Goal: Book appointment/travel/reservation

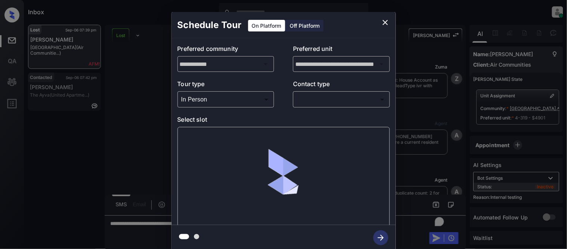
click at [323, 96] on body "Inbox [PERSON_NAME] Cataag Online Set yourself offline Set yourself on break Pr…" at bounding box center [283, 124] width 567 height 249
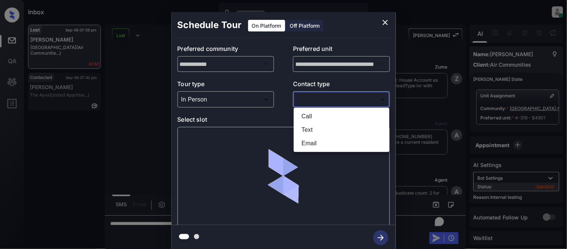
scroll to position [7660, 0]
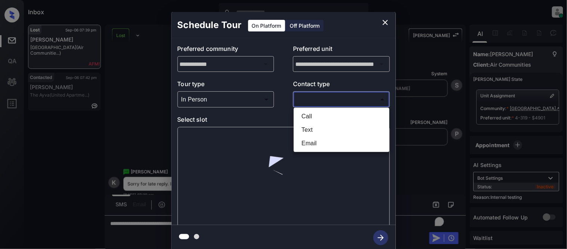
click at [305, 127] on li "Text" at bounding box center [342, 129] width 92 height 13
type input "****"
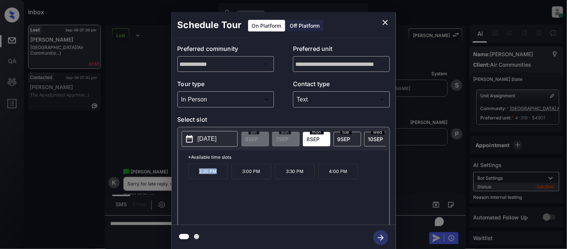
drag, startPoint x: 218, startPoint y: 175, endPoint x: 199, endPoint y: 176, distance: 19.2
click at [199, 176] on p "2:30 PM" at bounding box center [208, 171] width 40 height 16
copy p "2:30 PM"
click at [388, 23] on icon "close" at bounding box center [385, 22] width 9 height 9
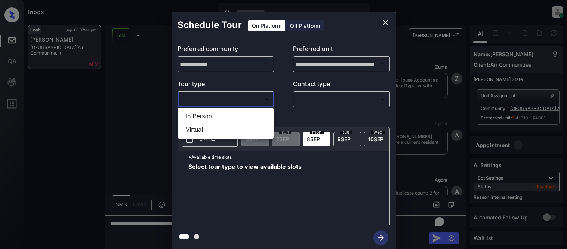
click at [203, 111] on li "In Person" at bounding box center [226, 116] width 92 height 13
type input "********"
click at [311, 98] on div at bounding box center [283, 124] width 567 height 249
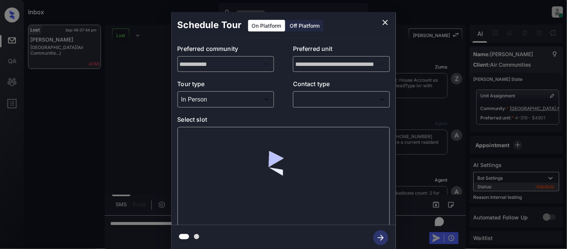
scroll to position [7955, 0]
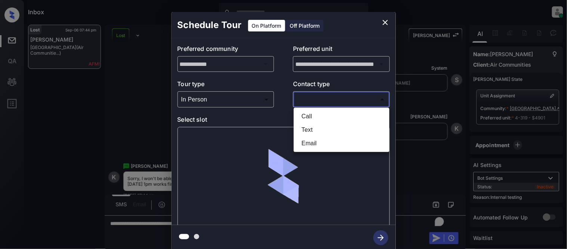
click at [300, 101] on body "Inbox Kristina Cataag Online Set yourself offline Set yourself on break Profile…" at bounding box center [283, 124] width 567 height 249
click at [298, 125] on li "Text" at bounding box center [342, 129] width 92 height 13
type input "****"
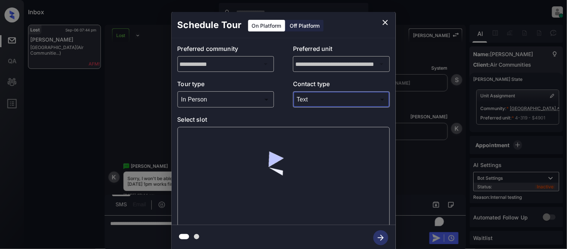
click at [206, 144] on div at bounding box center [284, 177] width 212 height 100
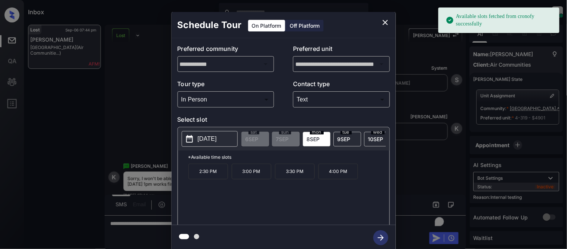
click at [206, 144] on button "[DATE]" at bounding box center [210, 139] width 56 height 16
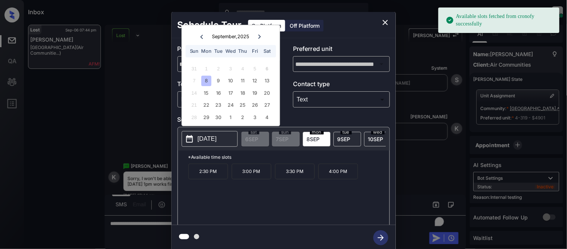
click at [225, 81] on div "7 8 9 10 11 12 13" at bounding box center [230, 81] width 93 height 12
click at [232, 81] on div "10" at bounding box center [231, 81] width 10 height 10
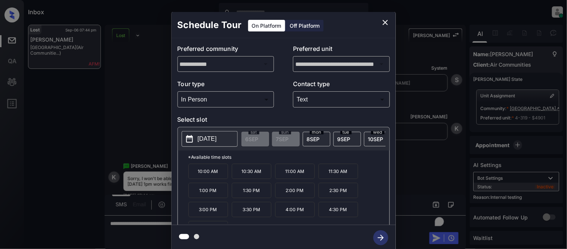
click at [203, 197] on p "1:00 PM" at bounding box center [208, 189] width 40 height 15
click at [382, 234] on icon "button" at bounding box center [381, 237] width 15 height 15
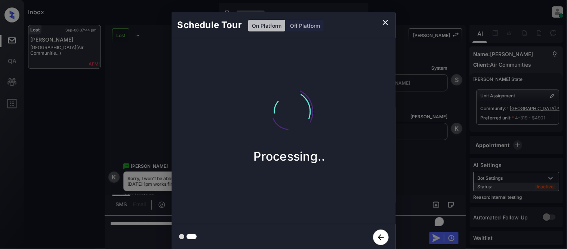
click at [412, 174] on div "Schedule Tour On Platform Off Platform Processing.." at bounding box center [283, 131] width 567 height 262
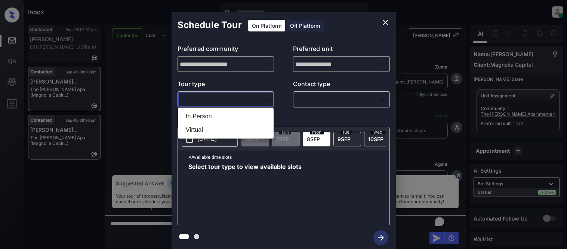
click at [228, 99] on body "Inbox Kristina Cataag Online Set yourself offline Set yourself on break Profile…" at bounding box center [283, 124] width 567 height 249
click at [213, 121] on li "In Person" at bounding box center [226, 116] width 92 height 13
type input "********"
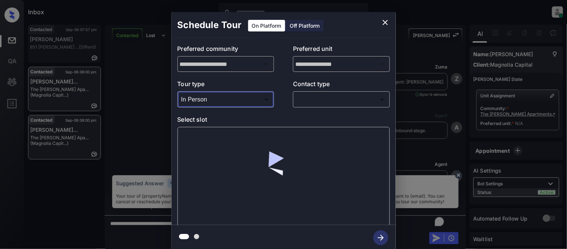
scroll to position [1004, 0]
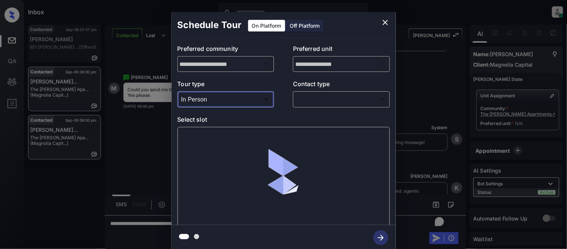
click at [313, 98] on body "Inbox Kristina Cataag Online Set yourself offline Set yourself on break Profile…" at bounding box center [283, 124] width 567 height 249
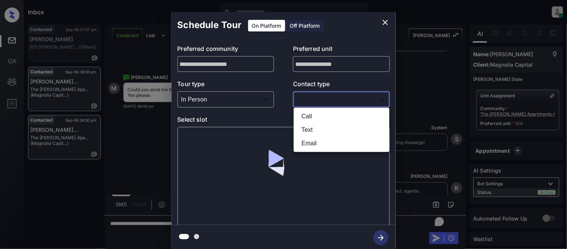
click at [313, 130] on li "Text" at bounding box center [342, 129] width 92 height 13
type input "****"
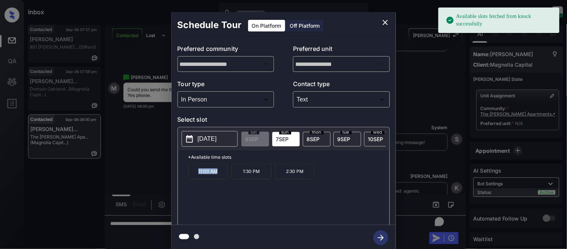
drag, startPoint x: 191, startPoint y: 181, endPoint x: 217, endPoint y: 181, distance: 26.2
click at [217, 179] on p "11:00 AM" at bounding box center [208, 171] width 40 height 16
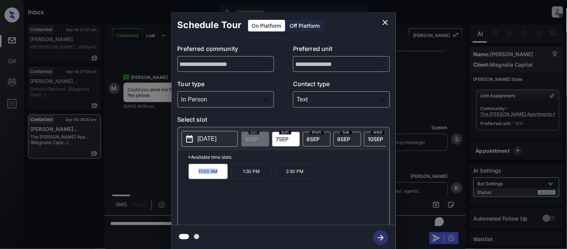
copy p "11:00 AM"
click at [149, 141] on div "**********" at bounding box center [283, 131] width 567 height 262
